Goal: Transaction & Acquisition: Purchase product/service

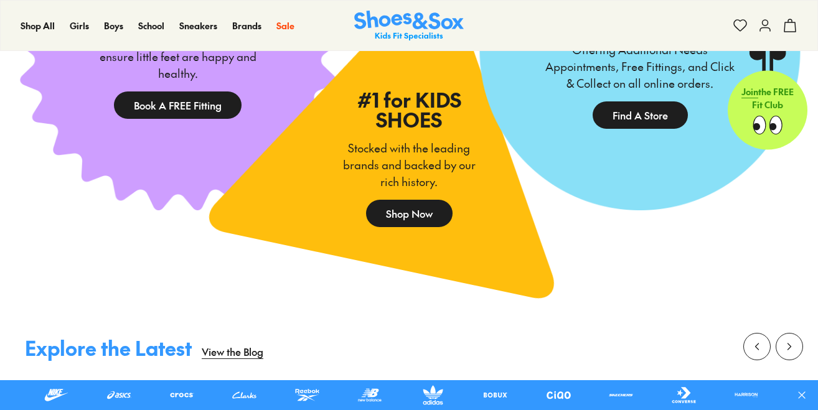
scroll to position [1619, 0]
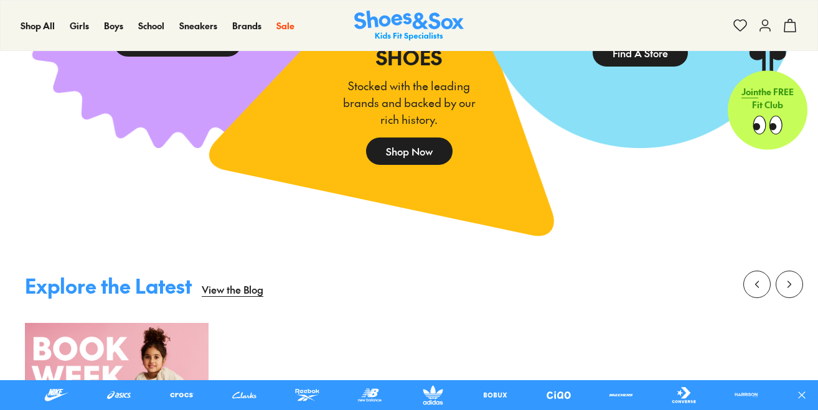
click at [387, 165] on link "Shop Now" at bounding box center [409, 151] width 87 height 27
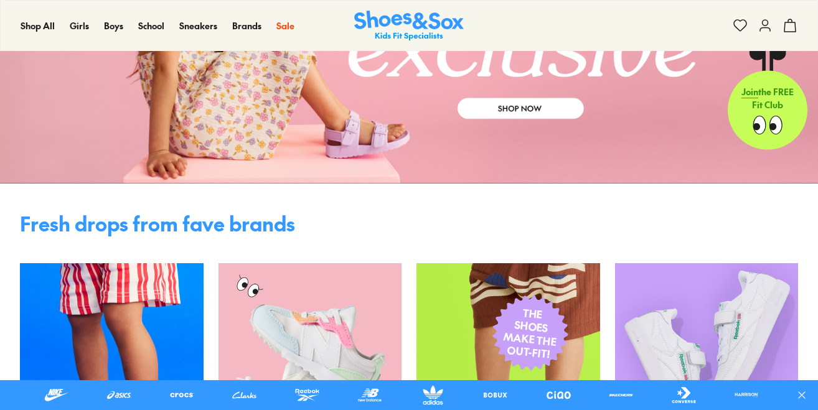
scroll to position [0, 0]
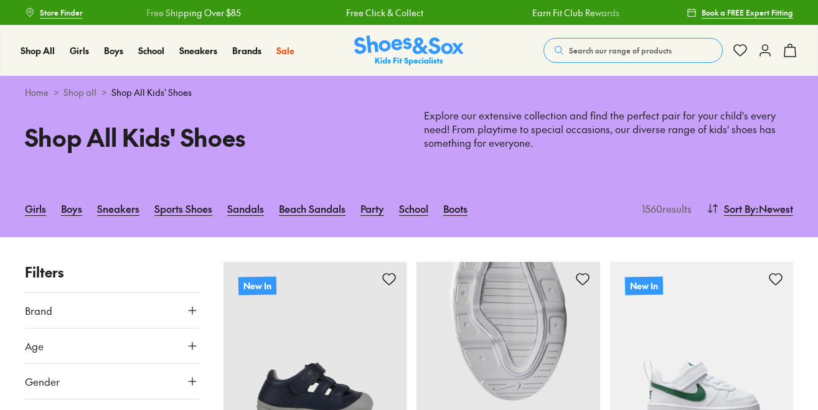
scroll to position [249, 0]
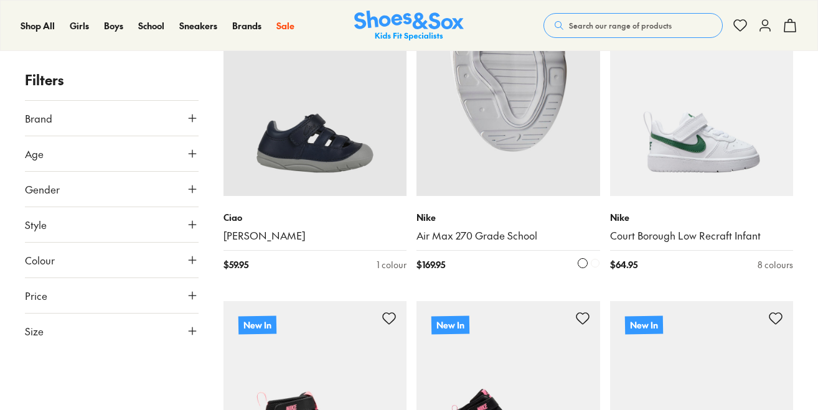
click at [533, 147] on img at bounding box center [509, 105] width 184 height 184
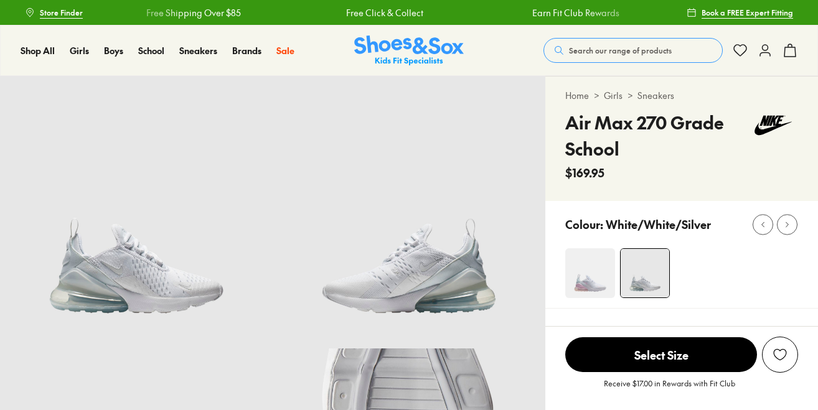
click at [679, 343] on span "Select Size" at bounding box center [661, 354] width 192 height 35
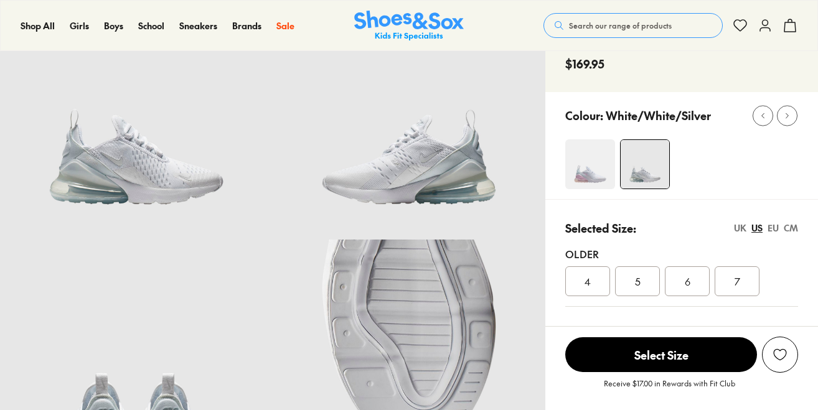
click at [639, 269] on div "5" at bounding box center [637, 281] width 45 height 30
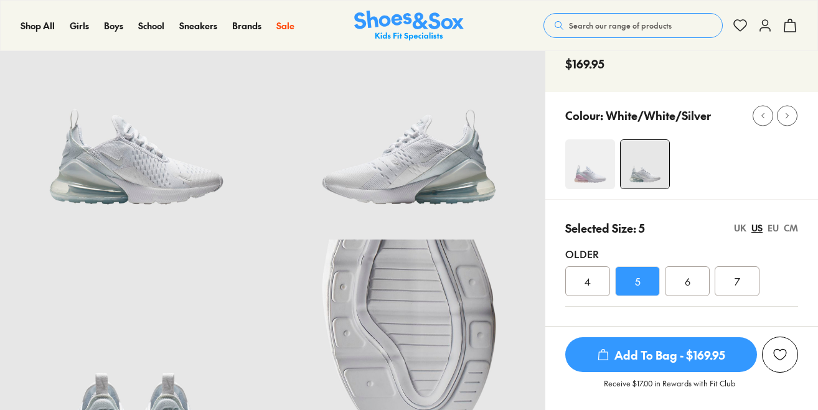
click at [643, 356] on span "Add To Bag - $169.95" at bounding box center [661, 354] width 192 height 35
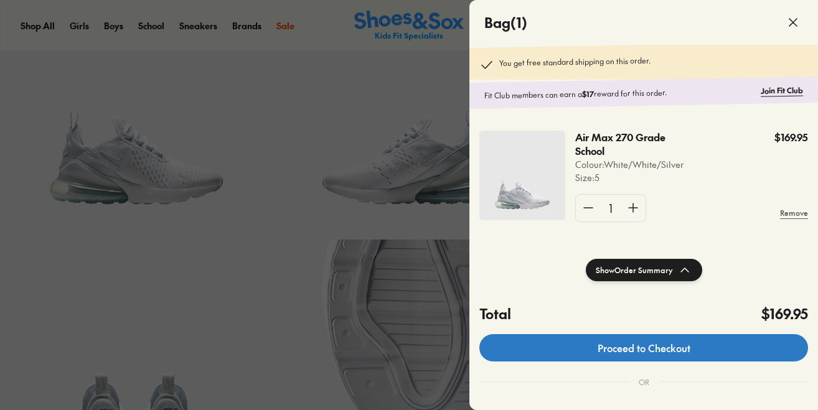
click at [652, 349] on link "Proceed to Checkout" at bounding box center [643, 347] width 329 height 27
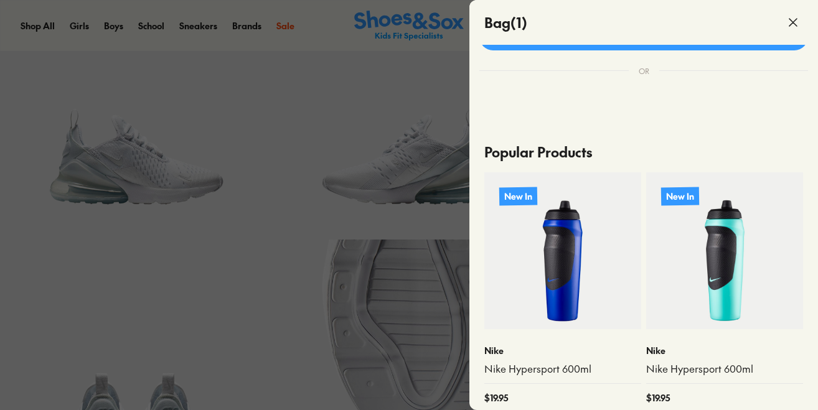
scroll to position [187, 0]
